Goal: Find specific page/section: Find specific page/section

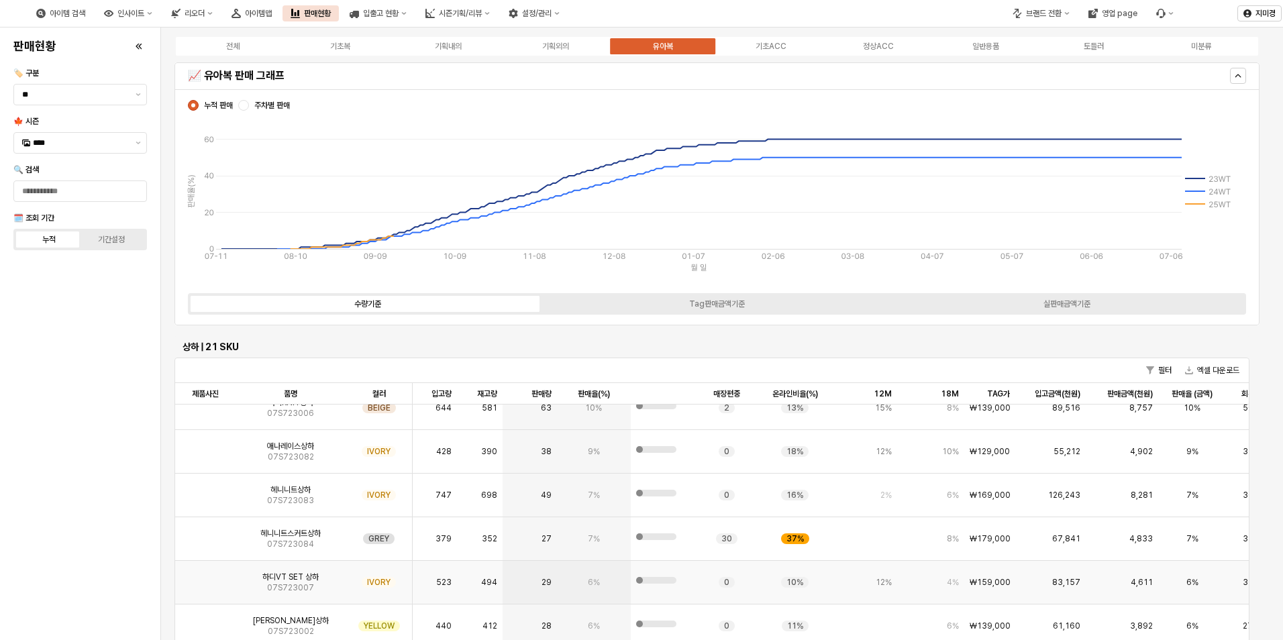
scroll to position [5032, 0]
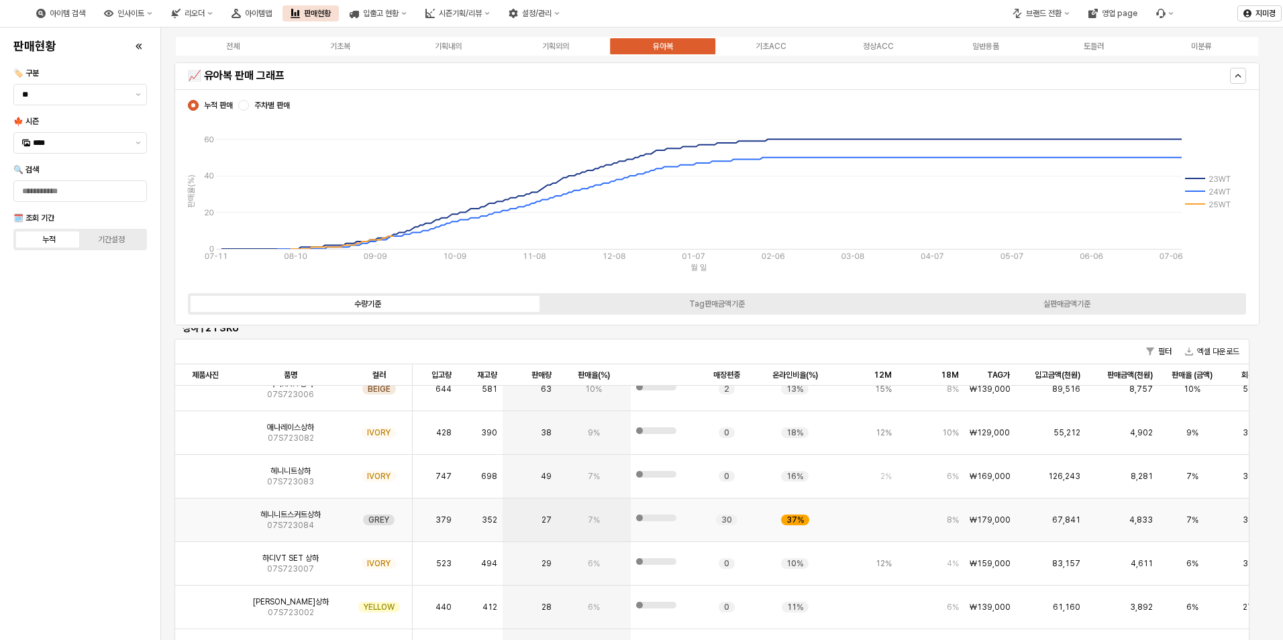
click at [205, 515] on img "App Frame" at bounding box center [205, 515] width 0 height 0
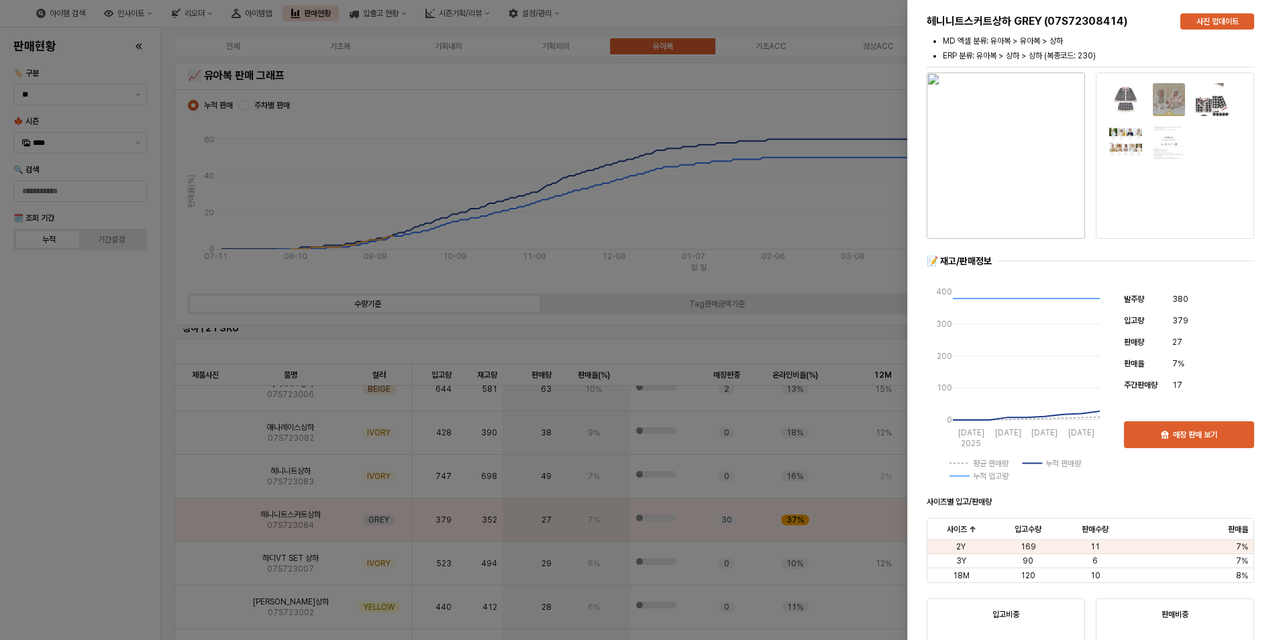
click at [94, 523] on div at bounding box center [641, 320] width 1283 height 640
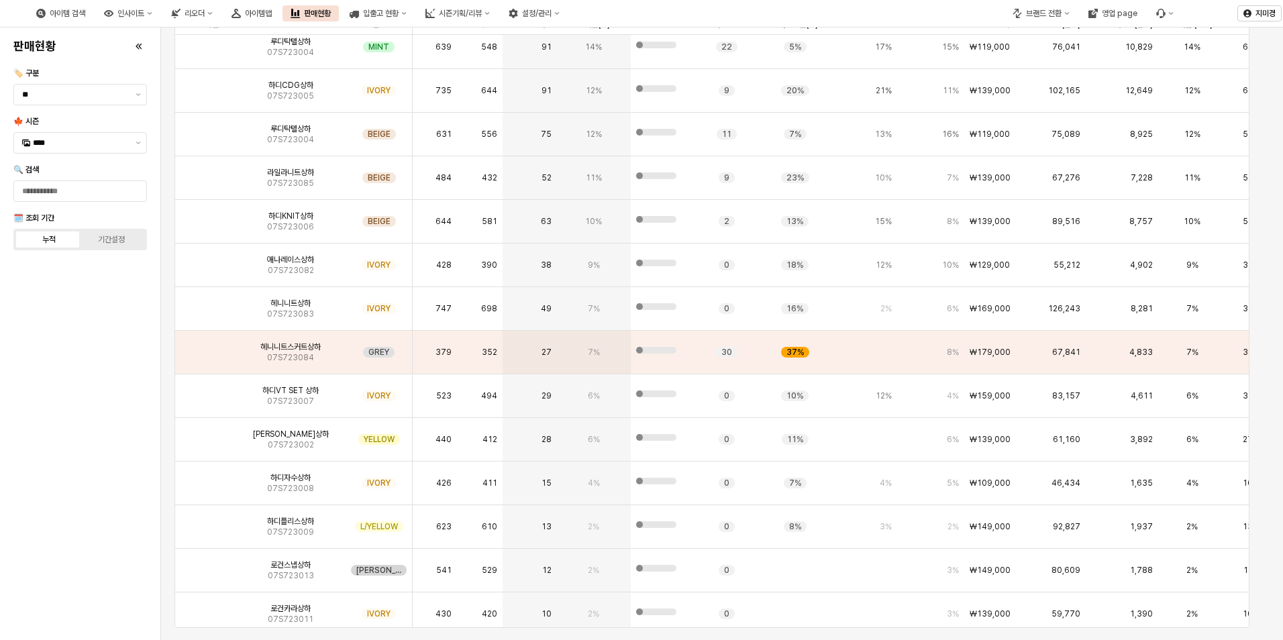
scroll to position [0, 0]
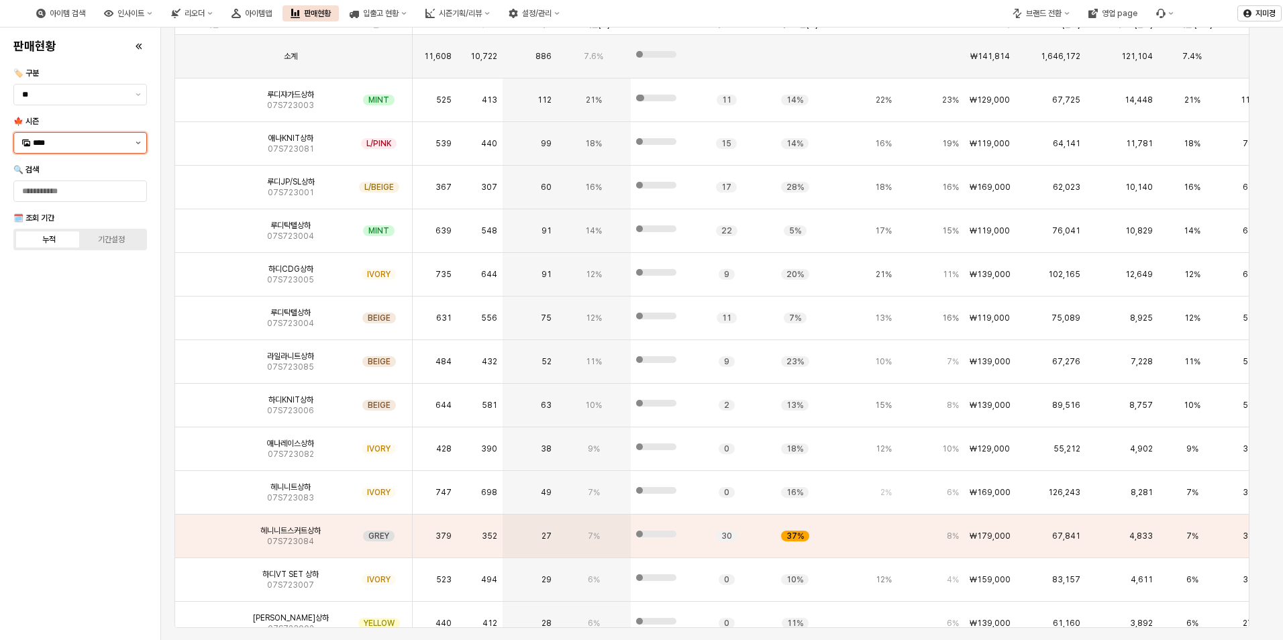
click at [138, 146] on button "제안 사항 표시" at bounding box center [138, 143] width 16 height 20
click at [68, 285] on div "25FA" at bounding box center [81, 284] width 97 height 11
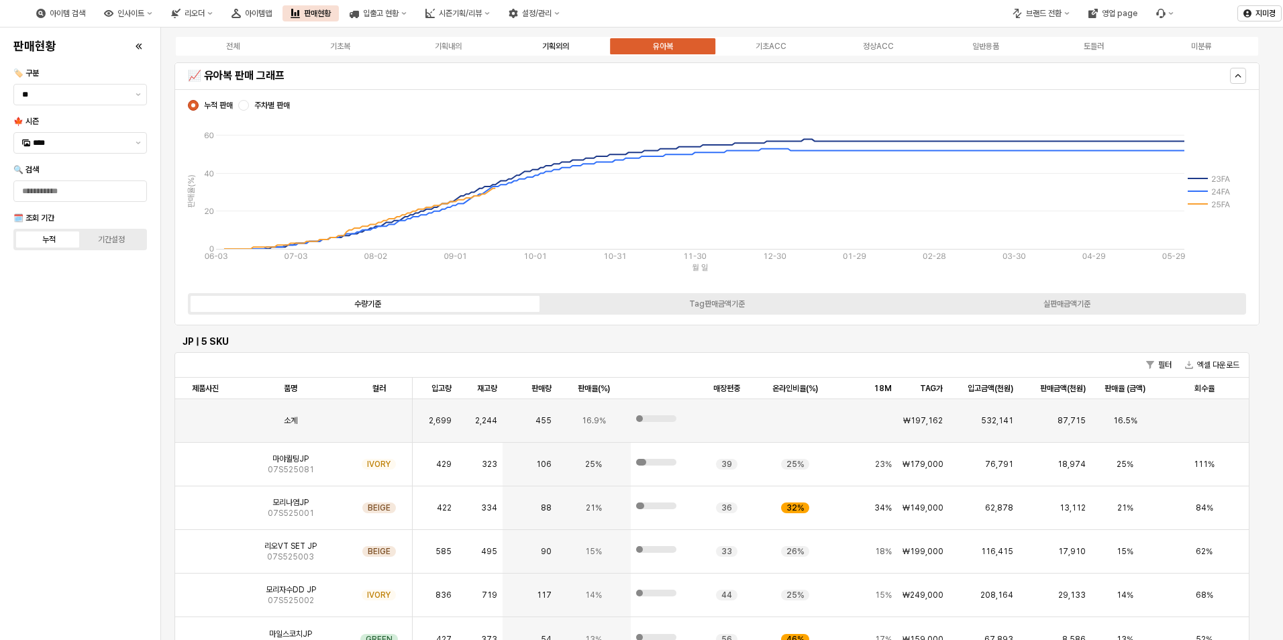
click at [574, 52] on label "기획외의" at bounding box center [555, 46] width 107 height 12
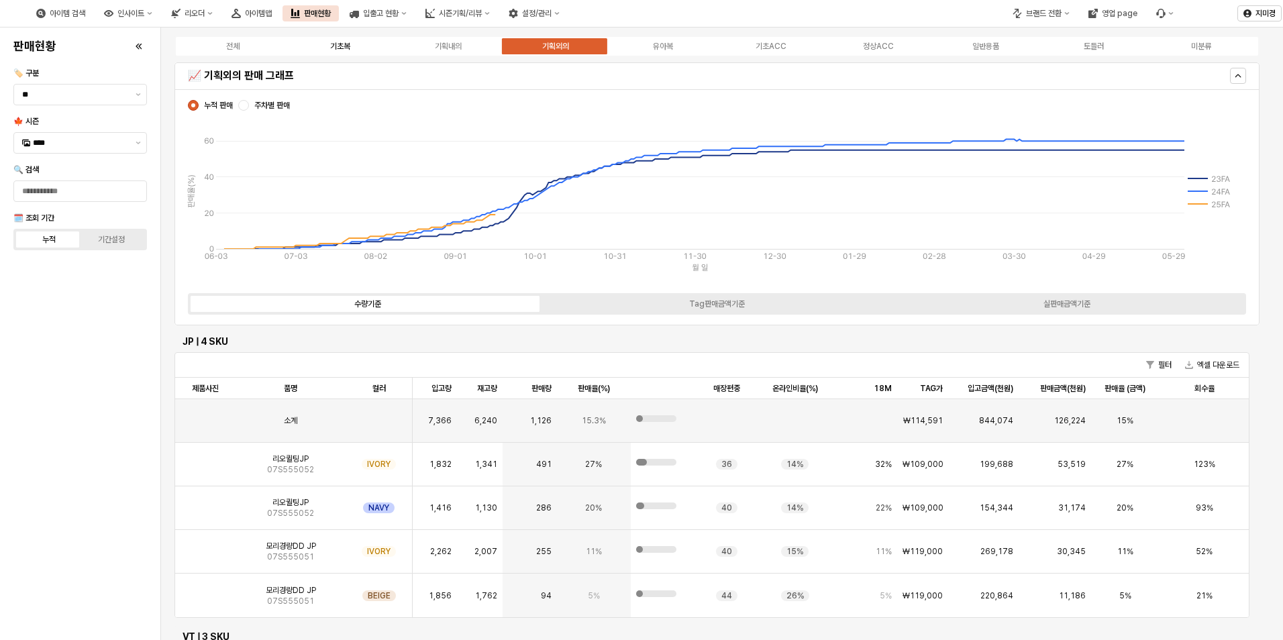
click at [341, 48] on div "기초복" at bounding box center [340, 46] width 20 height 9
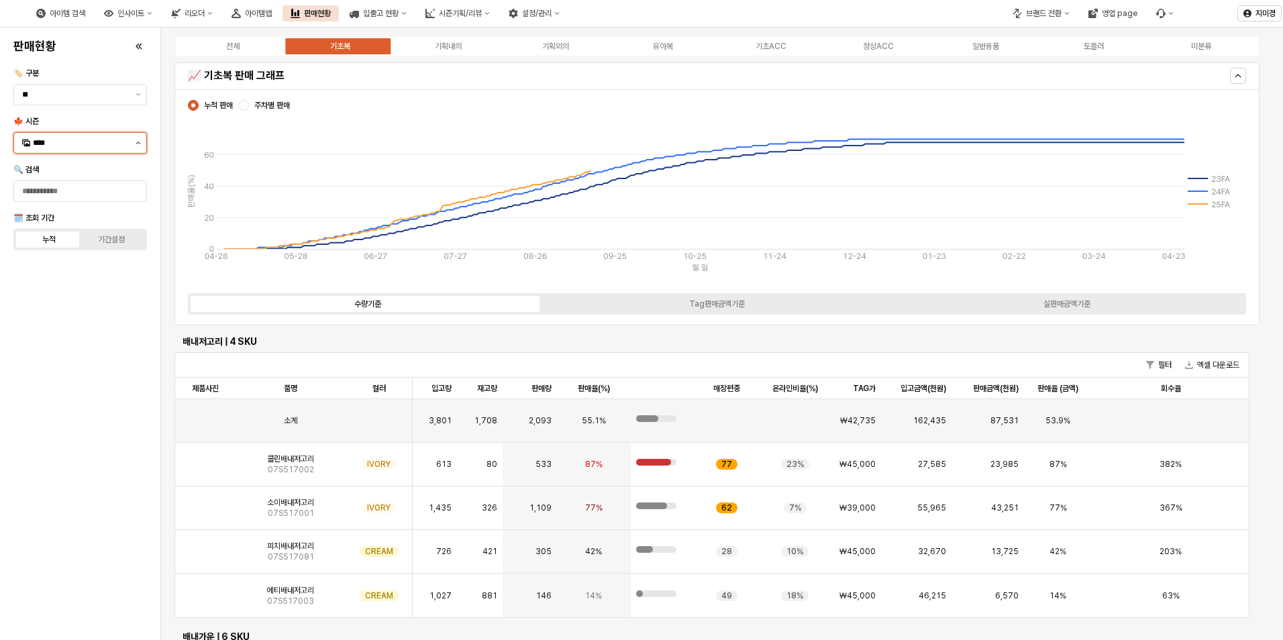
click at [137, 137] on button "제안 사항 표시" at bounding box center [138, 143] width 16 height 20
click at [66, 254] on div "25WT" at bounding box center [80, 261] width 132 height 21
type input "****"
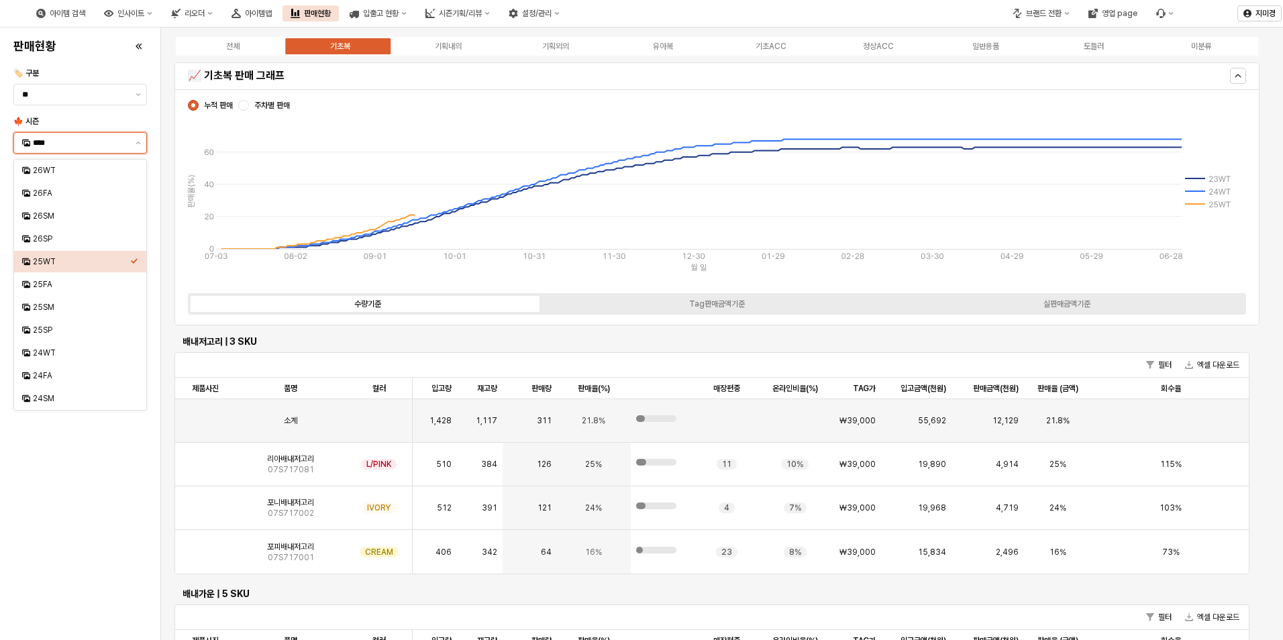
click at [75, 264] on div "25WT" at bounding box center [81, 261] width 97 height 11
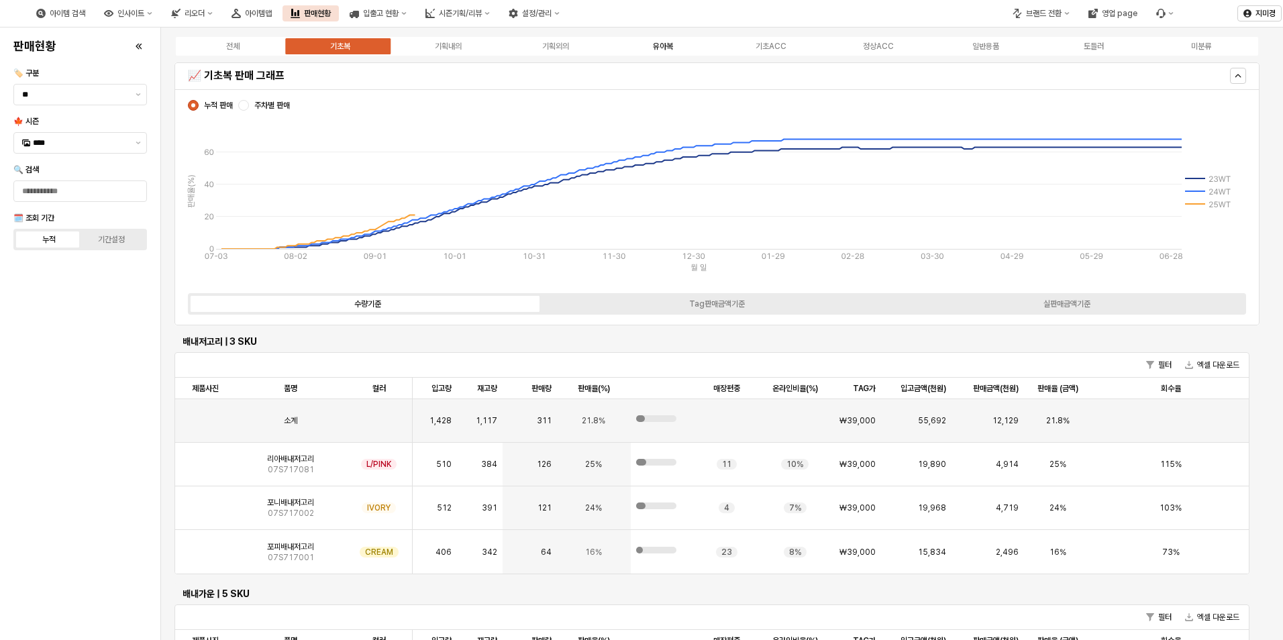
click at [668, 43] on div "유아복" at bounding box center [663, 46] width 20 height 9
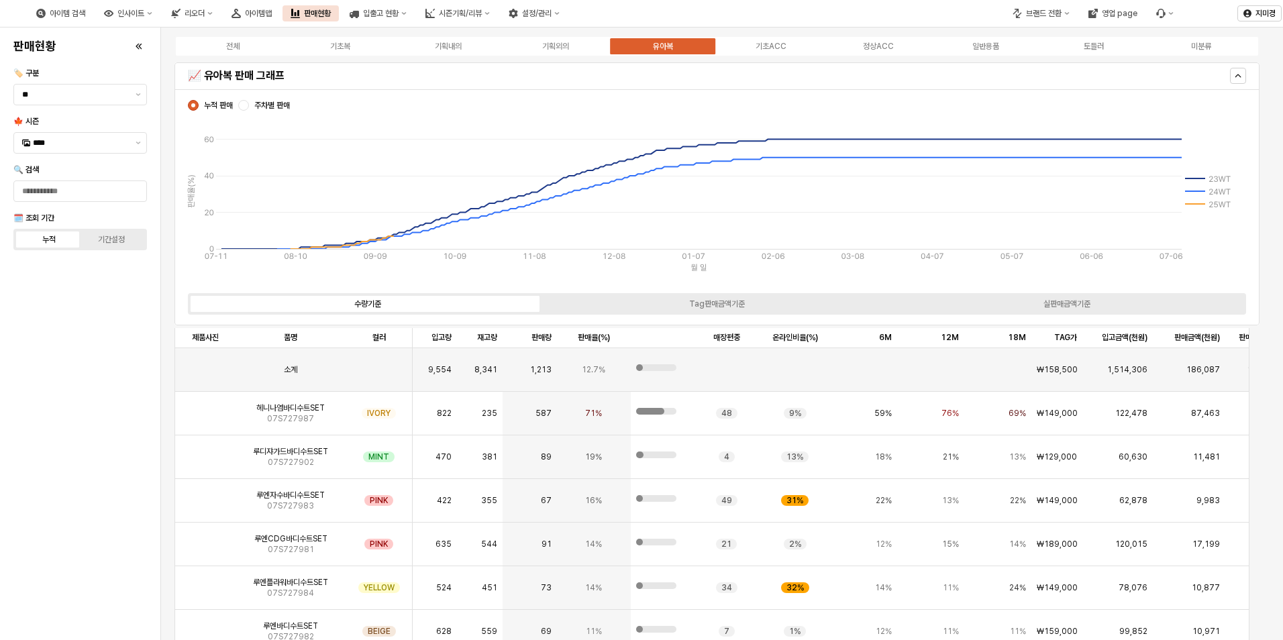
scroll to position [3019, 0]
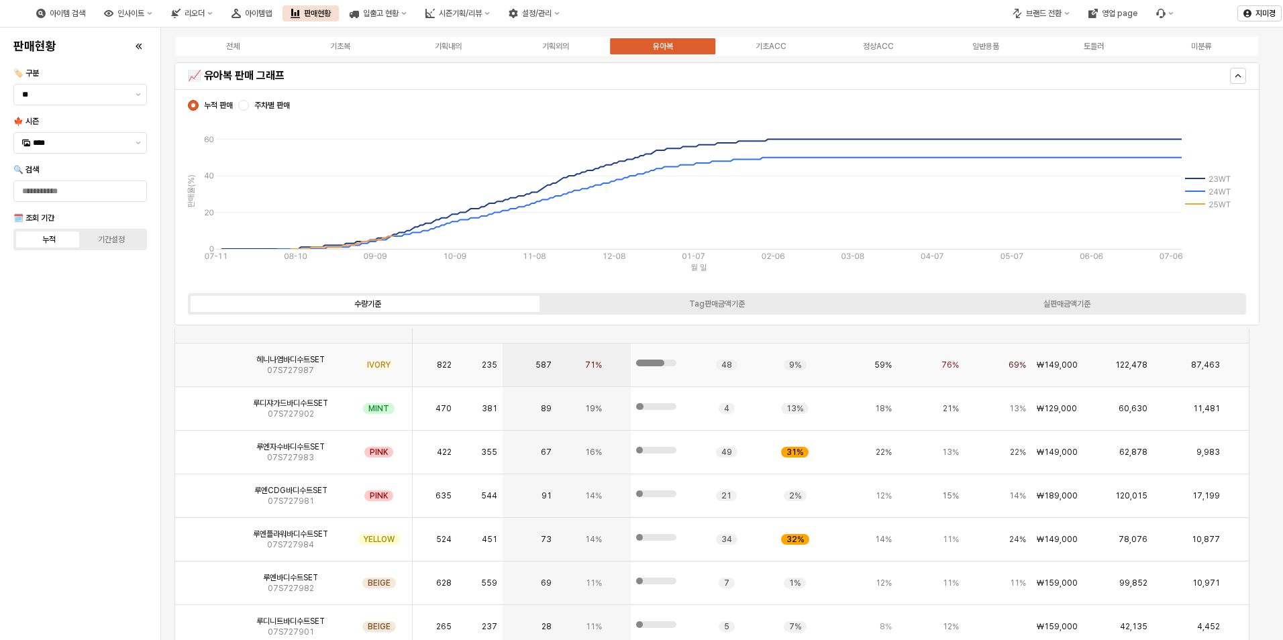
click at [205, 360] on img "App Frame" at bounding box center [205, 360] width 0 height 0
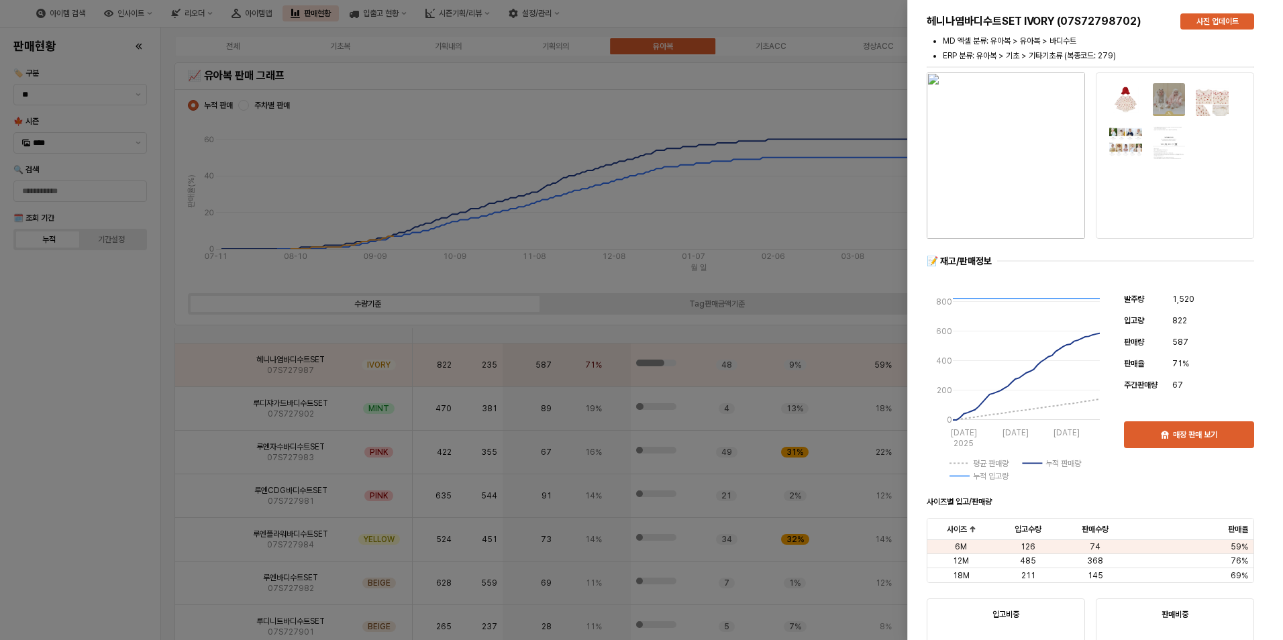
click at [1029, 198] on img "button" at bounding box center [1006, 155] width 158 height 166
